Goal: Navigation & Orientation: Find specific page/section

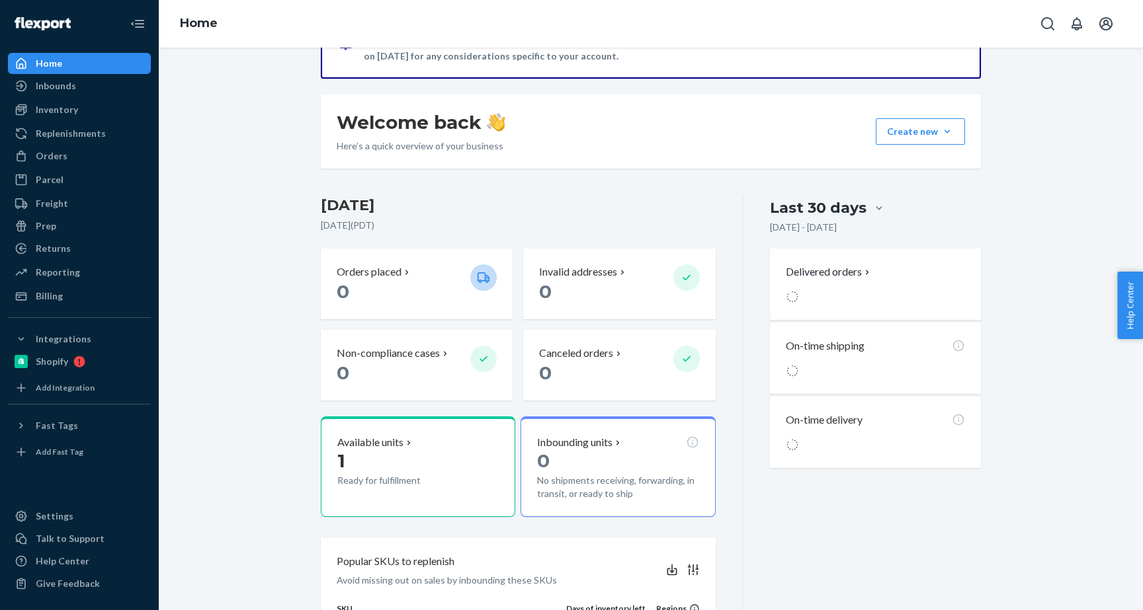
scroll to position [177, 0]
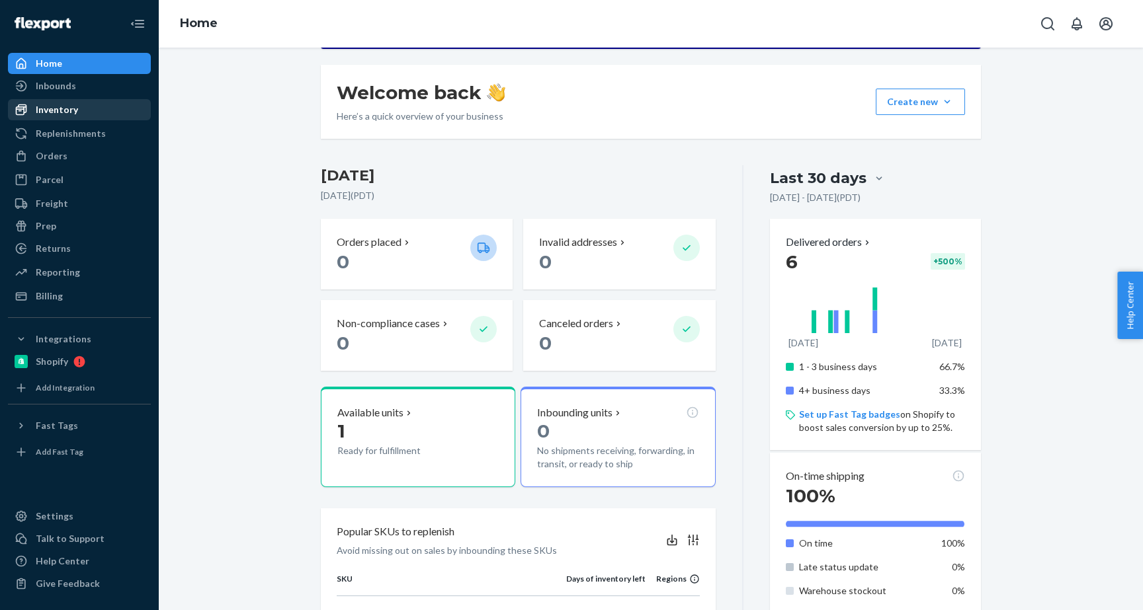
click at [63, 104] on div "Inventory" at bounding box center [57, 109] width 42 height 13
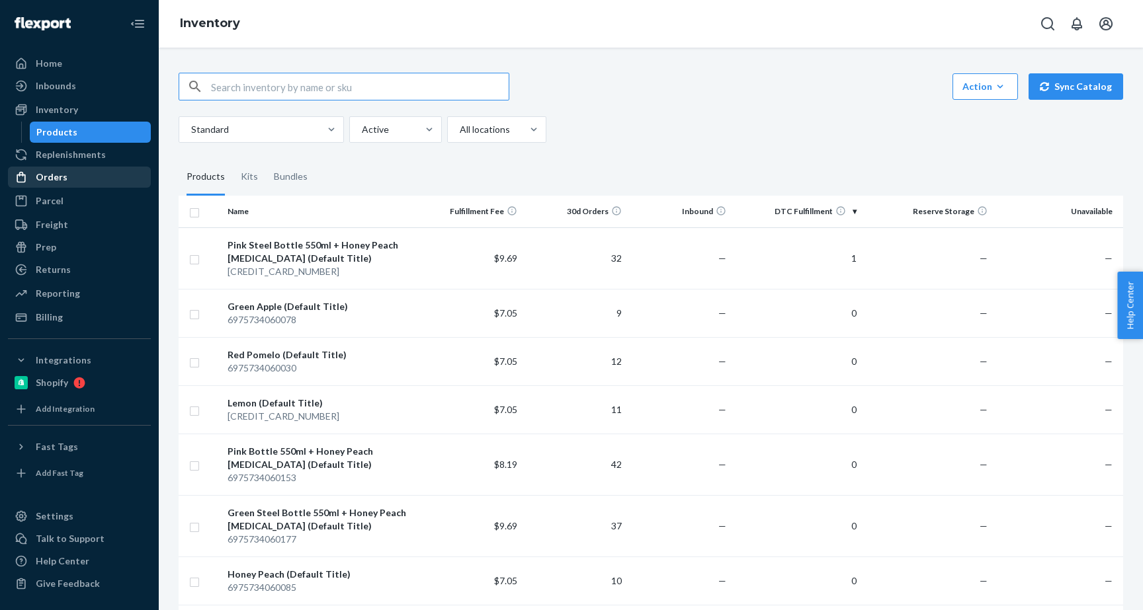
click at [62, 174] on div "Orders" at bounding box center [52, 177] width 32 height 13
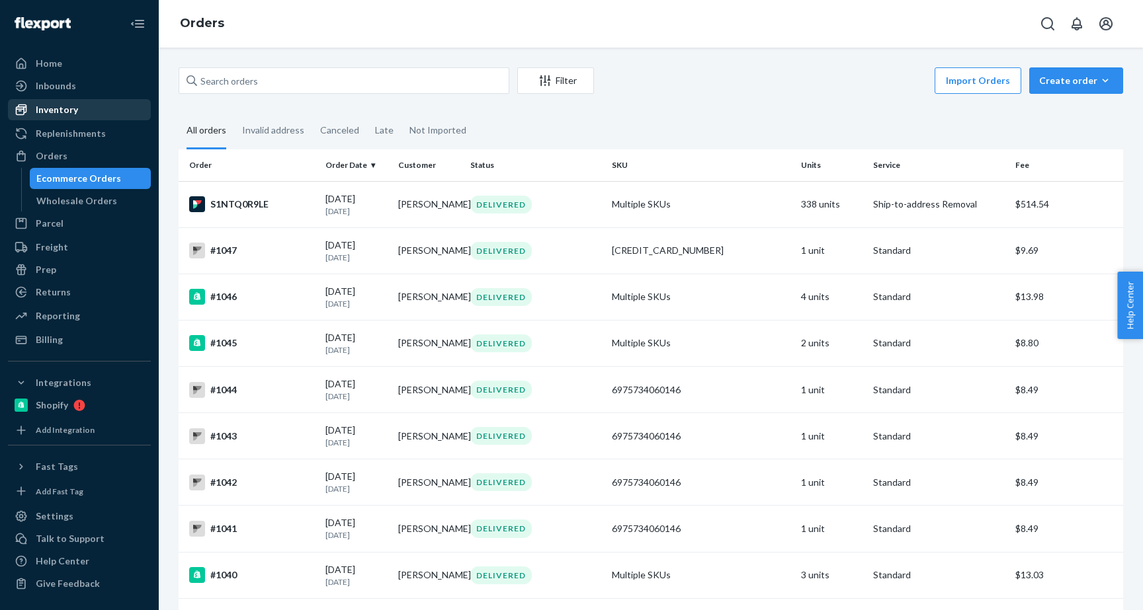
click at [84, 107] on div "Inventory" at bounding box center [79, 110] width 140 height 19
